Goal: Use online tool/utility: Utilize a website feature to perform a specific function

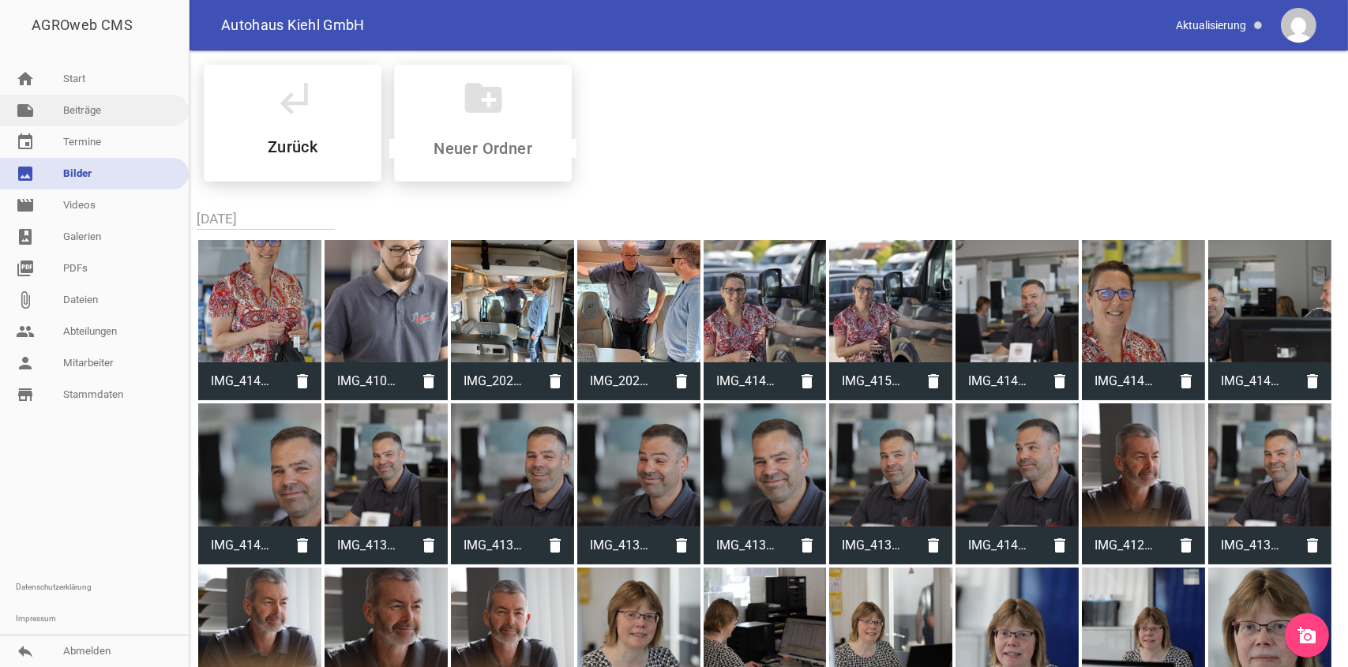
click at [79, 104] on link "note Beiträge" at bounding box center [94, 111] width 189 height 32
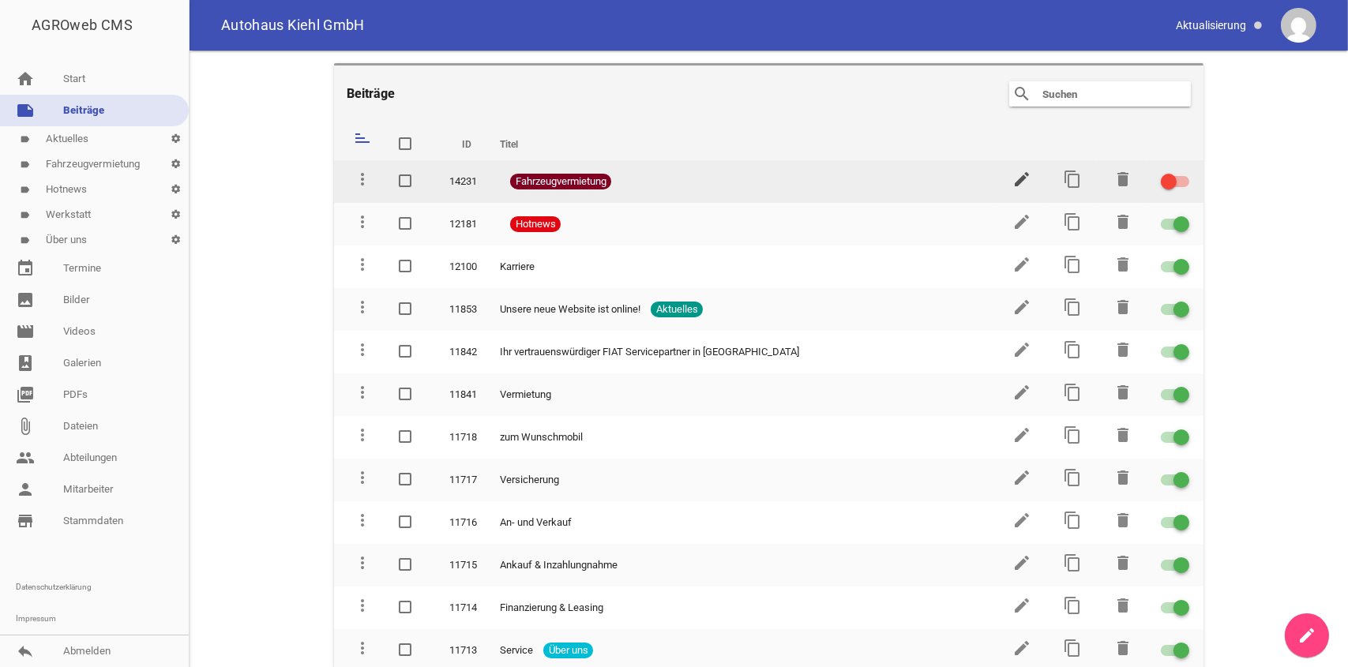
click at [1015, 179] on icon "edit" at bounding box center [1022, 179] width 19 height 19
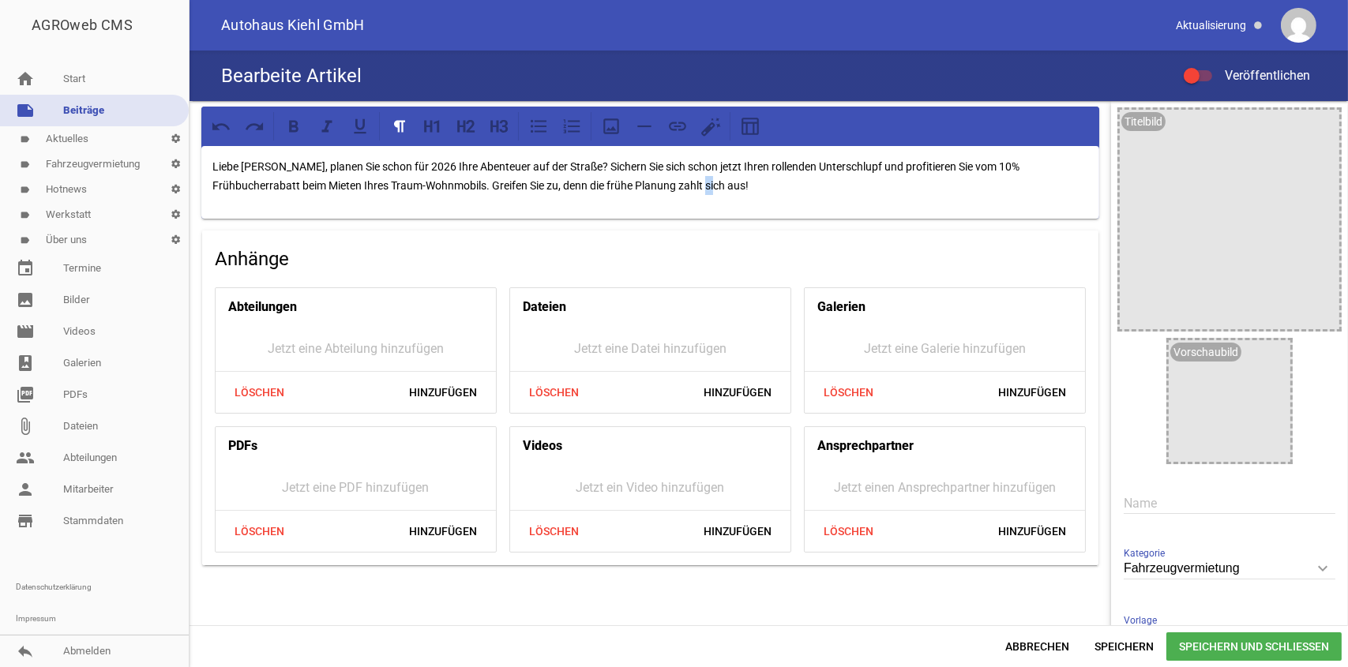
drag, startPoint x: 672, startPoint y: 186, endPoint x: 655, endPoint y: 181, distance: 18.2
click at [655, 181] on p "Liebe [PERSON_NAME], planen Sie schon für 2026 Ihre Abenteuer auf der Straße? S…" at bounding box center [650, 176] width 876 height 38
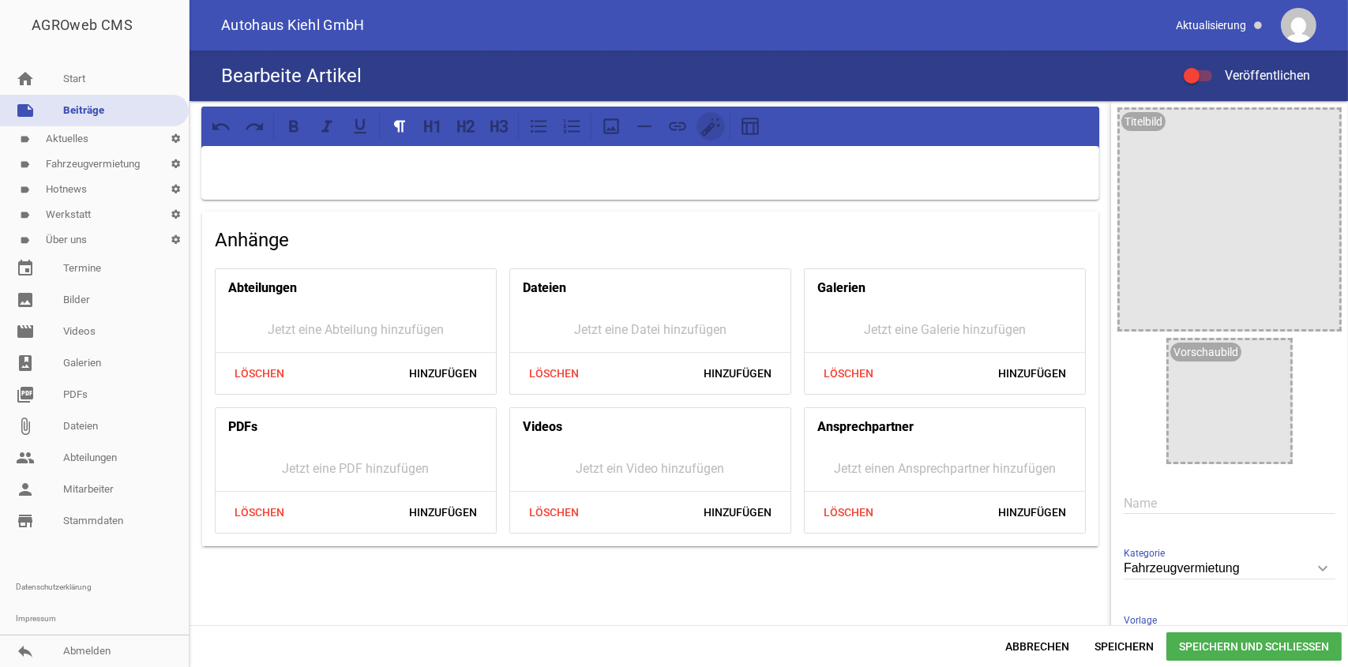
click at [705, 130] on icon at bounding box center [709, 130] width 8 height 8
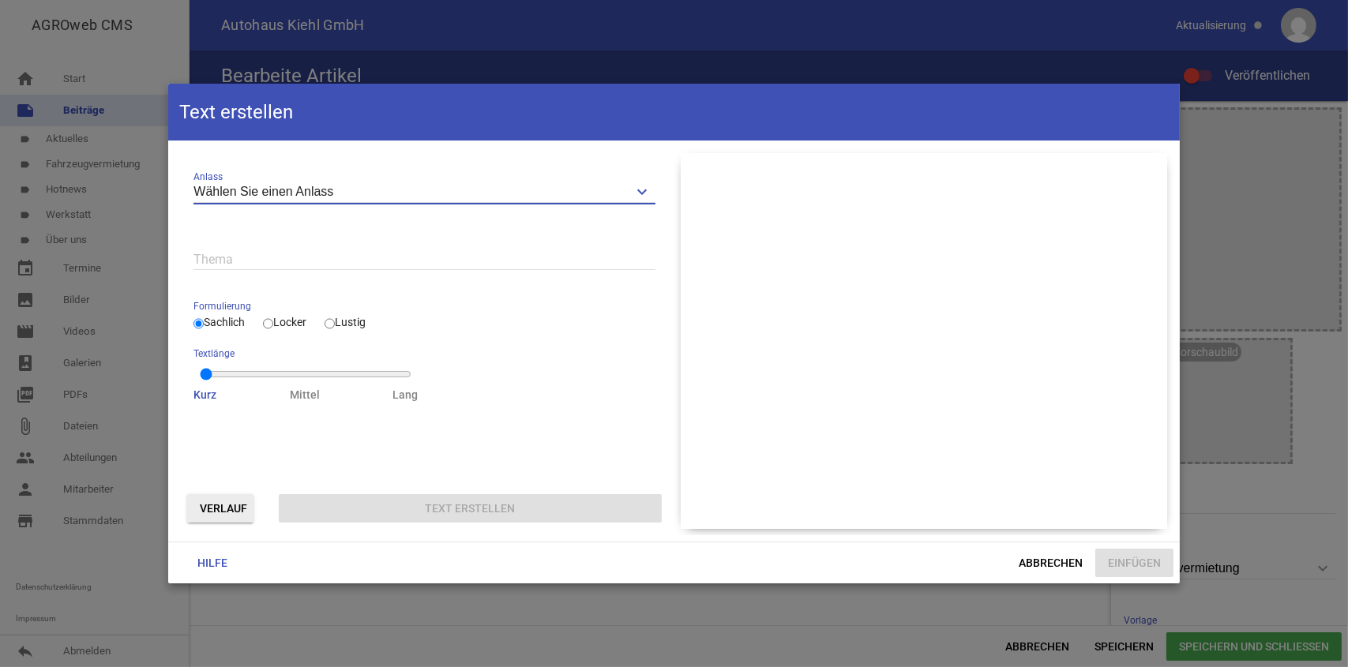
click at [350, 193] on input "Wählen Sie einen Anlass" at bounding box center [424, 192] width 461 height 21
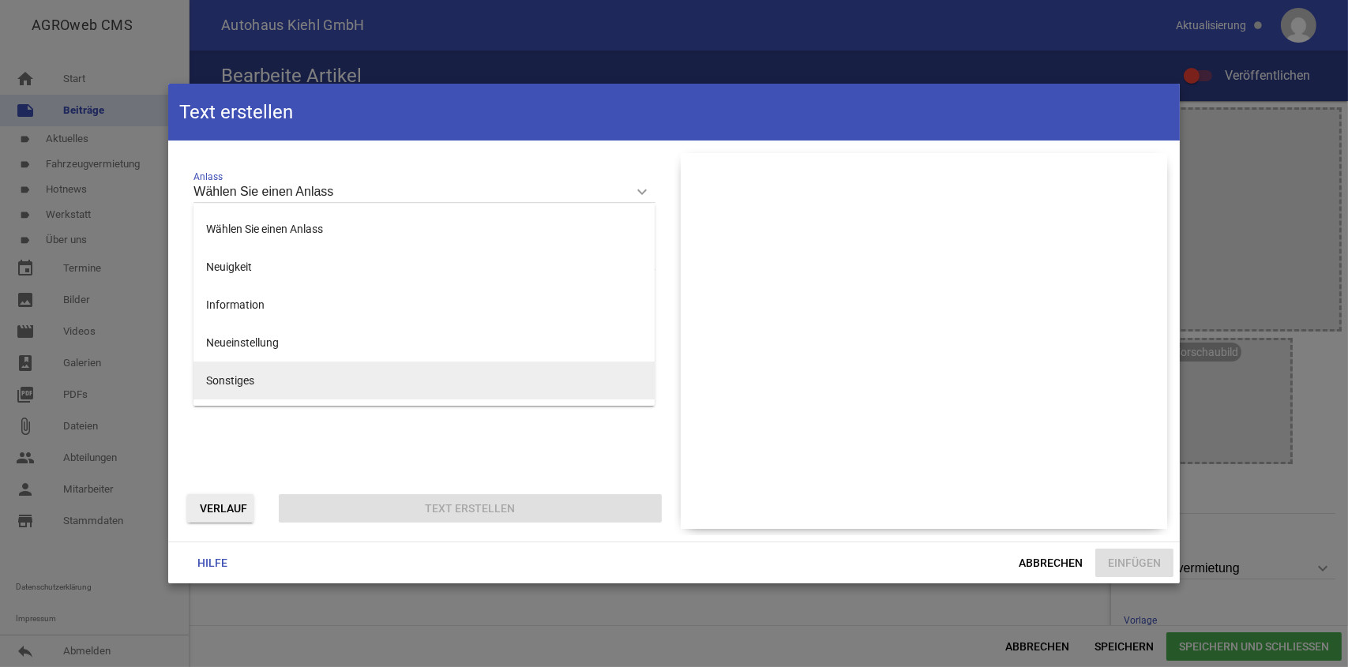
click at [275, 377] on li "Sonstiges" at bounding box center [424, 381] width 461 height 38
type input "Sonstiges"
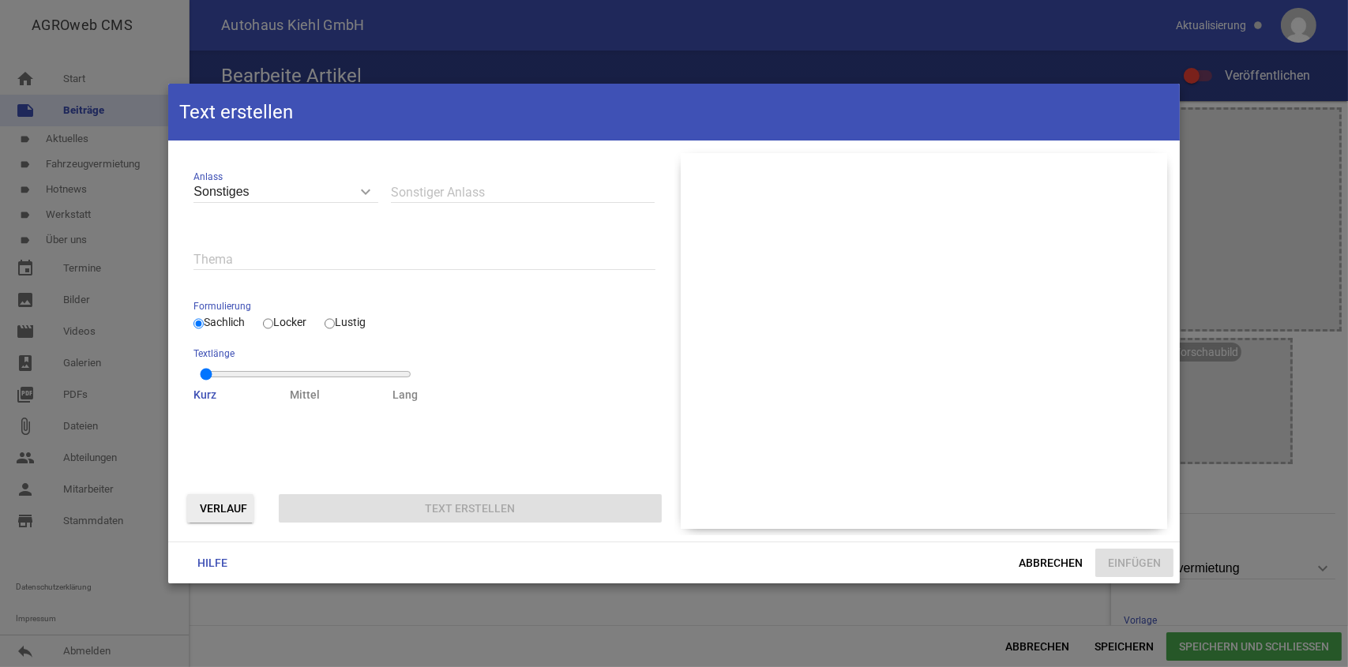
click at [241, 261] on input "text" at bounding box center [424, 259] width 461 height 21
type input "Silberhochzeit"
click at [273, 325] on input "Locker" at bounding box center [268, 323] width 10 height 19
radio input "true"
click at [299, 258] on input "Silberhochzeit" at bounding box center [424, 259] width 461 height 21
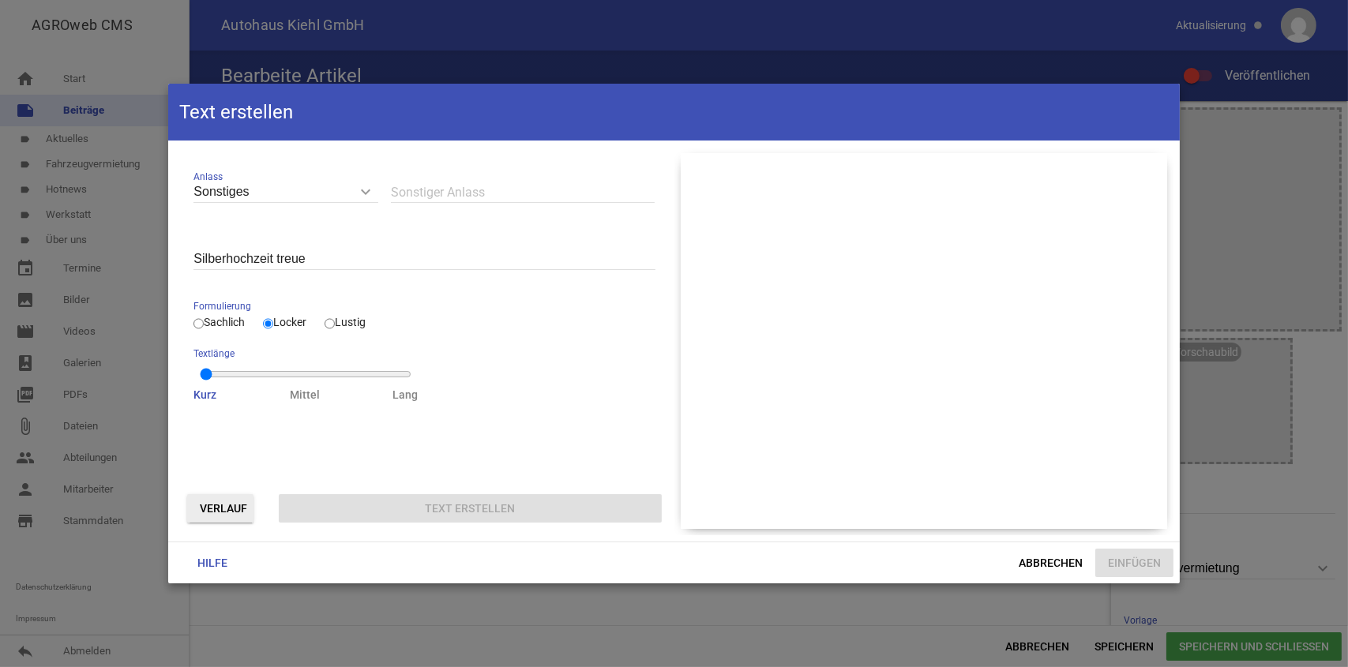
click at [427, 416] on div "Sonstiges keyboard_arrow_down Anlass Wählen Sie einen Anlass Neuigkeit Informat…" at bounding box center [424, 341] width 499 height 389
click at [320, 261] on input "Silberhochzeit treue" at bounding box center [424, 259] width 461 height 21
type input "Silberhochzeit treue Kunden Wohnmobilmietung"
click at [486, 256] on input "Silberhochzeit treue Kunden Wohnmobilmietung" at bounding box center [424, 259] width 461 height 21
click at [432, 194] on input "text" at bounding box center [523, 192] width 264 height 21
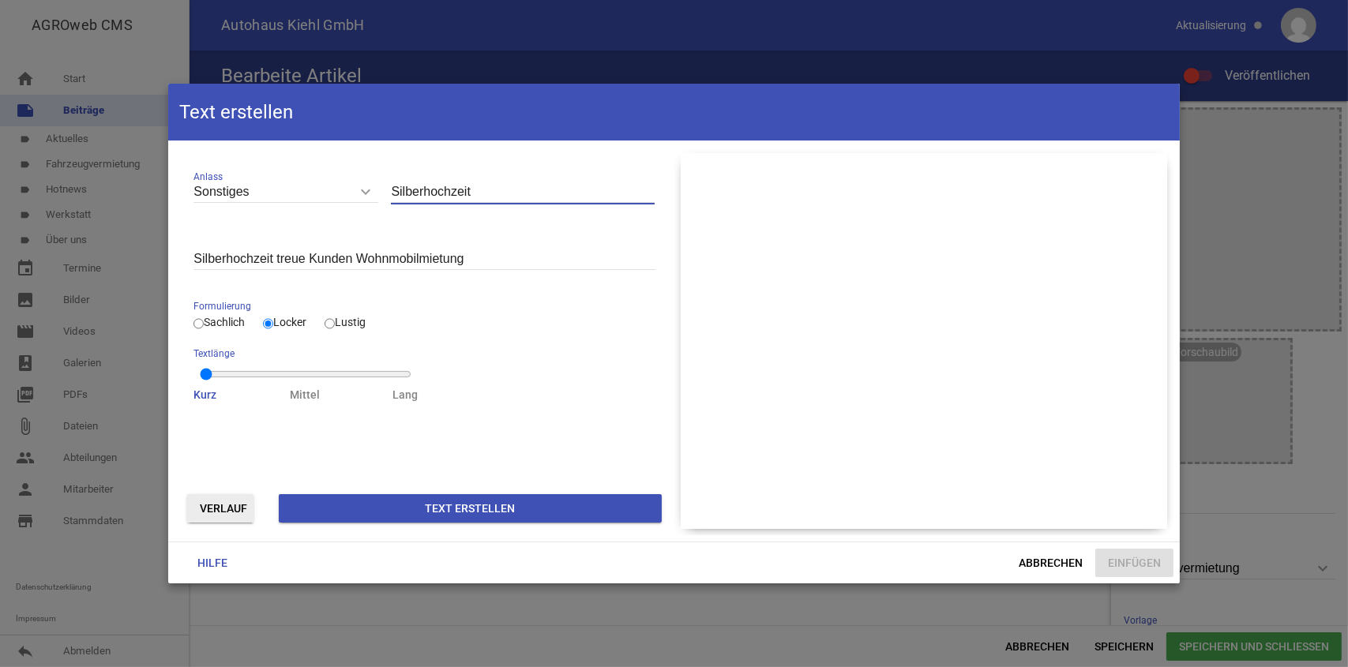
type input "Silberhochzeit"
click at [491, 498] on button "Text erstellen" at bounding box center [470, 508] width 382 height 28
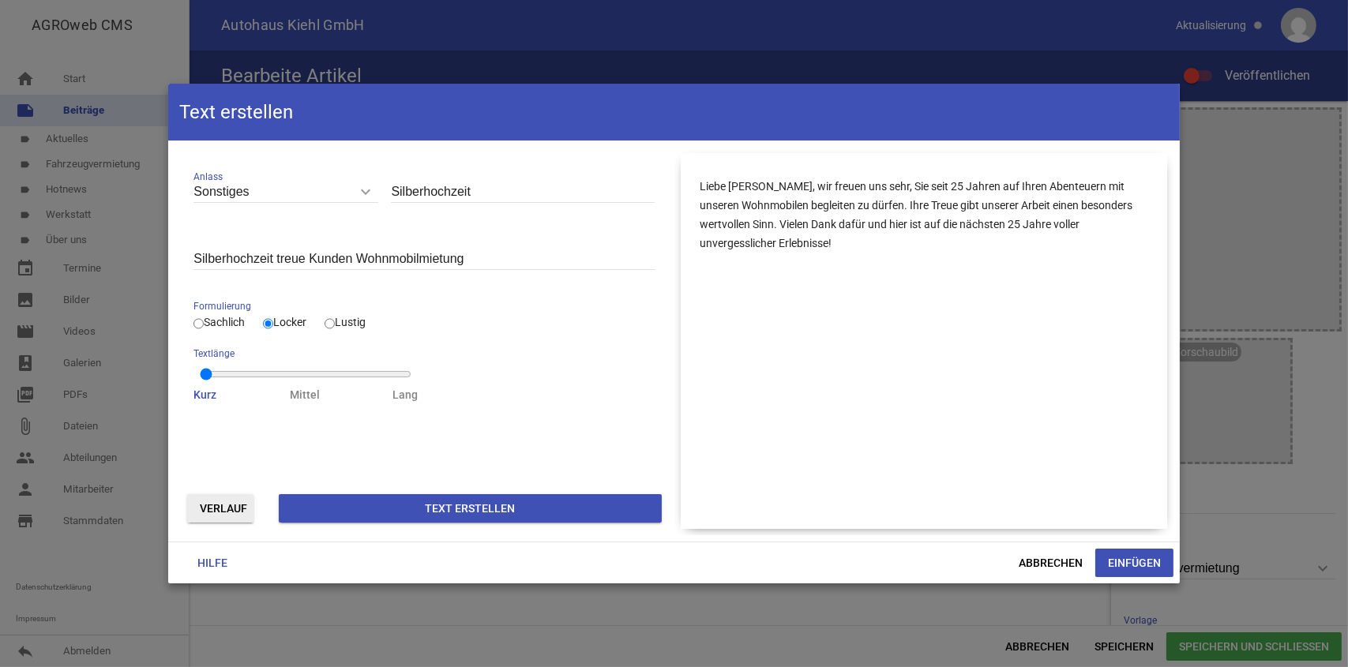
click at [471, 258] on input "Silberhochzeit treue Kunden Wohnmobilmietung" at bounding box center [424, 259] width 461 height 21
type input "Silberhochzeit"
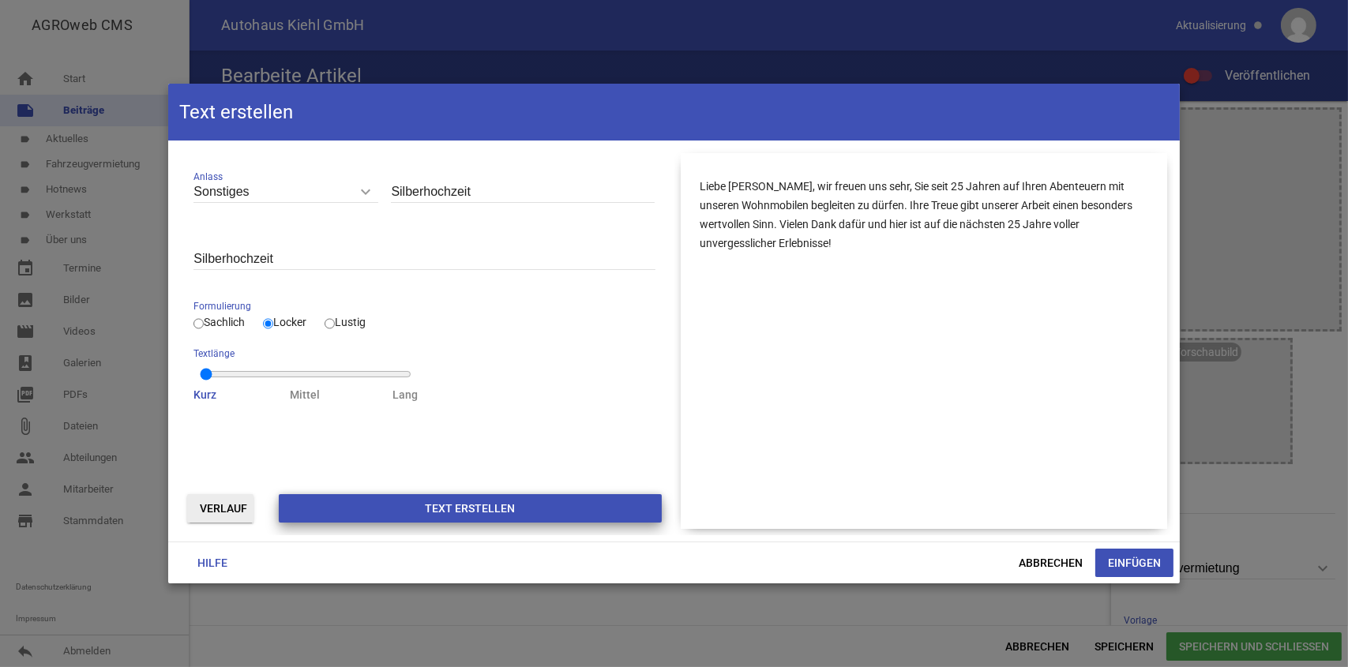
click at [487, 501] on button "Text erstellen" at bounding box center [470, 508] width 382 height 28
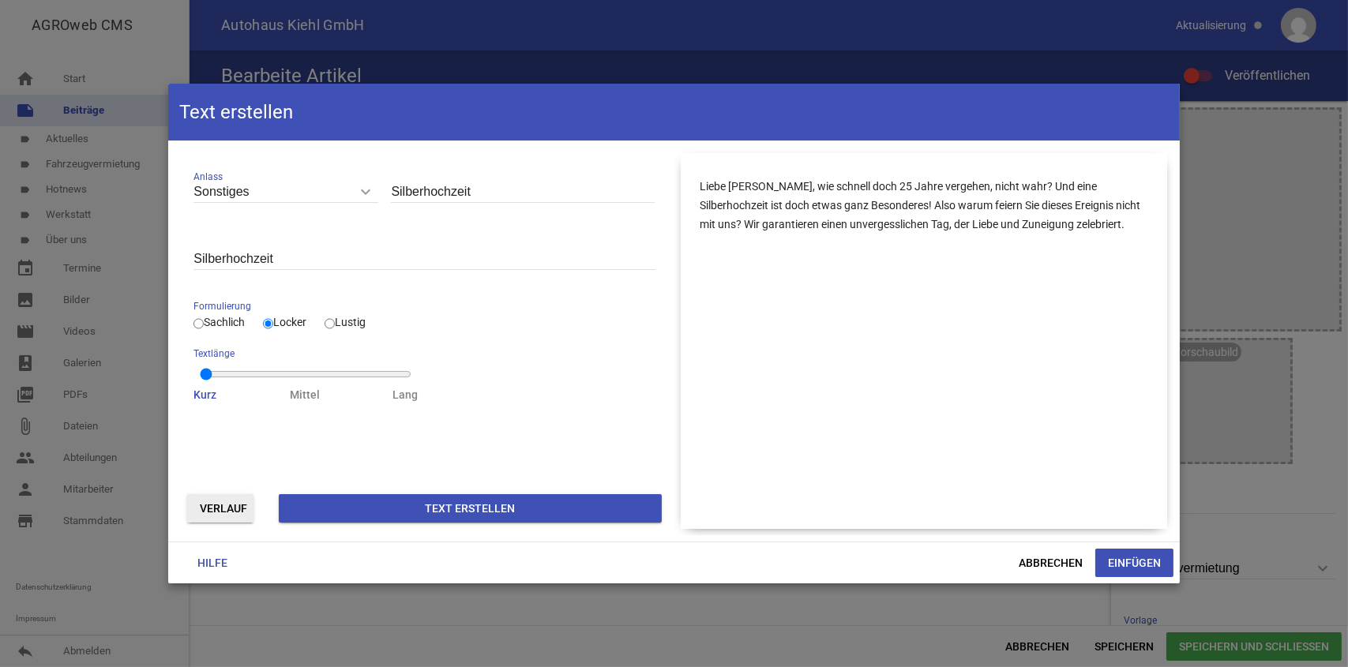
click at [335, 322] on input "Lustig" at bounding box center [330, 323] width 10 height 19
radio input "true"
click at [453, 507] on button "Text erstellen" at bounding box center [470, 508] width 382 height 28
click at [1066, 558] on span "Abbrechen" at bounding box center [1050, 563] width 89 height 28
